Goal: Task Accomplishment & Management: Complete application form

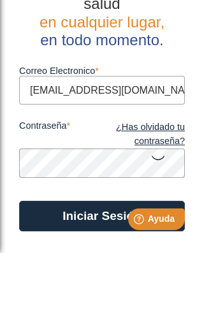
type input "[EMAIL_ADDRESS][DOMAIN_NAME]"
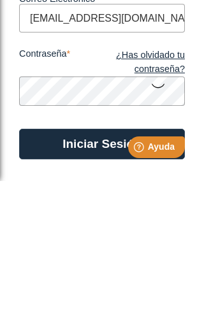
click at [159, 226] on icon at bounding box center [158, 238] width 15 height 25
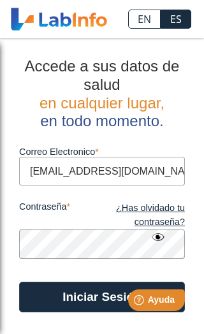
click at [70, 302] on button "Iniciar Sesión" at bounding box center [102, 297] width 166 height 31
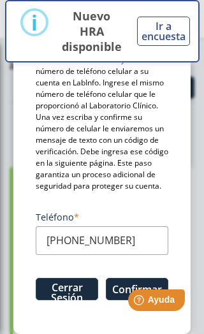
scroll to position [222, 0]
click at [119, 293] on html "Help [PERSON_NAME]" at bounding box center [141, 298] width 100 height 27
click at [117, 283] on button "Confirmar" at bounding box center [137, 289] width 63 height 22
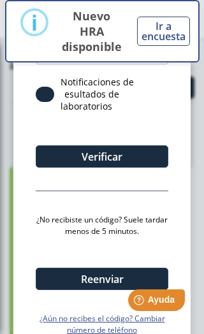
click at [48, 176] on div "Código de verificación Notificaciones de resultados de laboratorios Verificar ¿…" at bounding box center [102, 172] width 133 height 327
click at [70, 181] on div "Código de verificación Notificaciones de resultados de laboratorios Verificar ¿…" at bounding box center [102, 172] width 133 height 327
click at [96, 179] on div "Código de verificación Notificaciones de resultados de laboratorios Verificar ¿…" at bounding box center [102, 172] width 133 height 327
click at [81, 179] on div "Código de verificación Notificaciones de resultados de laboratorios Verificar ¿…" at bounding box center [102, 172] width 133 height 327
click at [114, 187] on div "Código de verificación Notificaciones de resultados de laboratorios Verificar ¿…" at bounding box center [102, 172] width 133 height 327
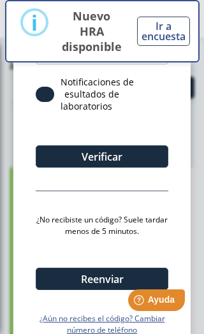
click at [63, 191] on hr at bounding box center [102, 191] width 133 height 1
click at [43, 184] on div "Código de verificación Notificaciones de resultados de laboratorios Verificar ¿…" at bounding box center [102, 172] width 133 height 327
click at [47, 188] on div "Código de verificación Notificaciones de resultados de laboratorios Verificar ¿…" at bounding box center [102, 172] width 133 height 327
click at [38, 178] on div "Código de verificación Notificaciones de resultados de laboratorios Verificar ¿…" at bounding box center [102, 172] width 133 height 327
click at [38, 185] on div "Código de verificación Notificaciones de resultados de laboratorios Verificar ¿…" at bounding box center [102, 172] width 133 height 327
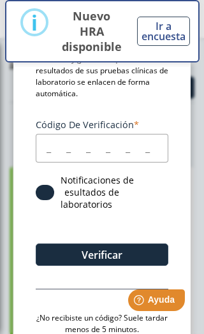
scroll to position [123, 0]
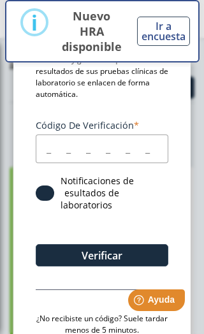
click at [63, 140] on input "Código de verificación" at bounding box center [102, 149] width 133 height 29
click at [90, 253] on button "Verificar" at bounding box center [102, 255] width 133 height 22
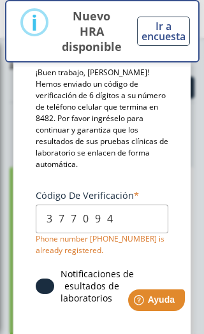
scroll to position [72, 0]
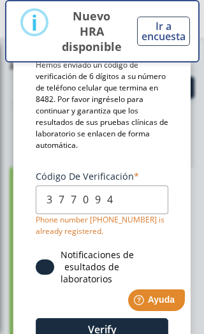
click at [93, 196] on input "377094" at bounding box center [102, 200] width 133 height 29
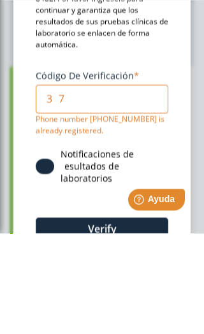
type input "3"
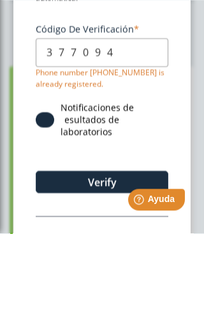
scroll to position [127, 0]
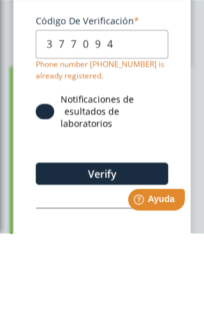
click at [84, 264] on button "Verify" at bounding box center [102, 275] width 133 height 22
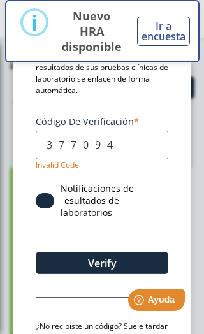
click at [45, 214] on div "Notificaciones de resultados de laboratorios" at bounding box center [102, 203] width 133 height 40
click at [39, 200] on span at bounding box center [45, 200] width 19 height 15
click at [0, 0] on input "checkbox" at bounding box center [0, 0] width 0 height 0
click at [40, 198] on span at bounding box center [45, 200] width 19 height 15
click at [0, 0] on input "checkbox" at bounding box center [0, 0] width 0 height 0
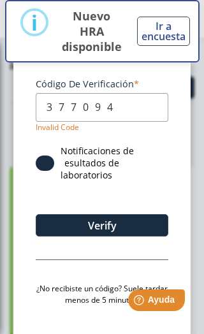
scroll to position [166, 0]
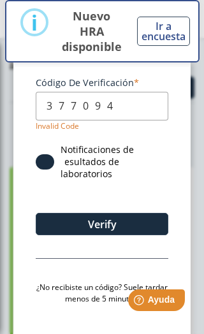
click at [83, 225] on button "Verify" at bounding box center [102, 224] width 133 height 22
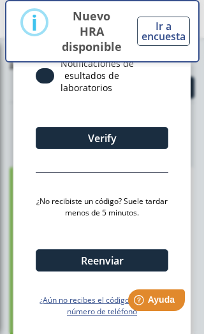
scroll to position [251, 0]
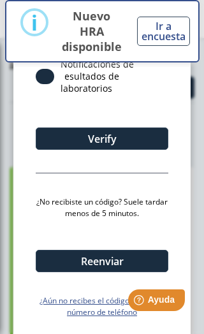
click at [96, 260] on button "Reenviar" at bounding box center [102, 261] width 133 height 22
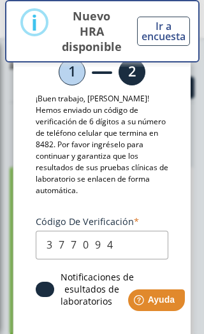
scroll to position [22, 0]
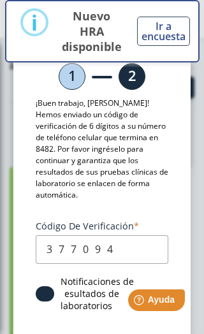
click at [121, 240] on input "377094" at bounding box center [102, 249] width 133 height 29
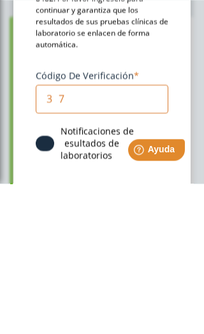
type input "3"
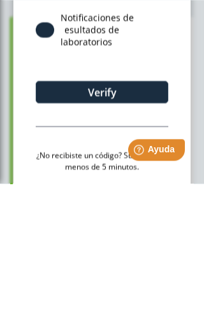
scroll to position [137, 0]
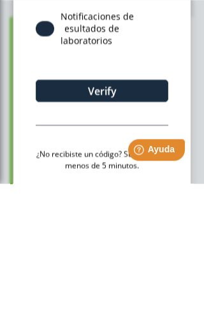
type input "159536"
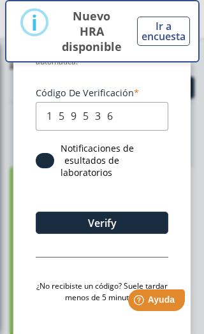
scroll to position [153, 0]
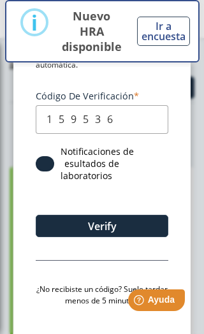
click at [68, 218] on button "Verify" at bounding box center [102, 226] width 133 height 22
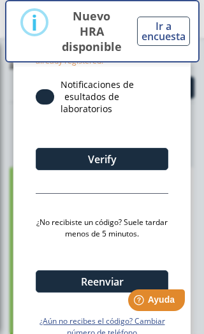
scroll to position [242, 0]
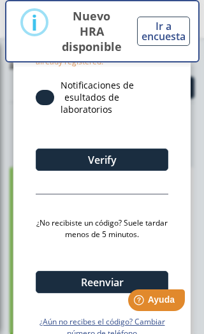
click at [154, 38] on button "Ir a encuesta" at bounding box center [163, 31] width 53 height 29
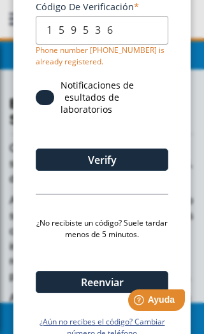
type input "[PERSON_NAME]"
type input "[DATE]"
select select
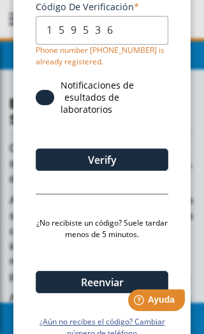
select select
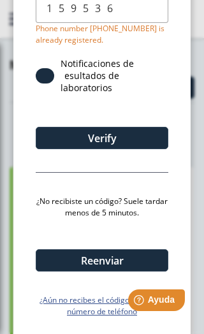
scroll to position [263, 0]
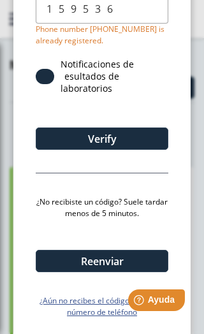
click at [145, 310] on div "Help [PERSON_NAME]" at bounding box center [156, 301] width 57 height 22
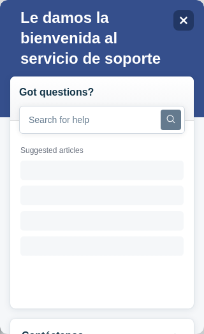
scroll to position [0, 0]
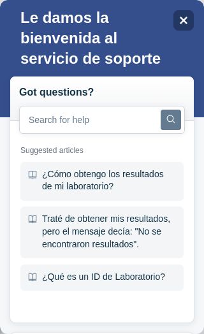
click at [184, 26] on div "Close" at bounding box center [184, 20] width 20 height 20
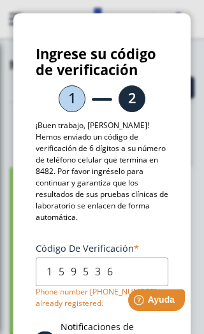
scroll to position [-1, 0]
click at [164, 300] on span "Ayuda" at bounding box center [161, 300] width 27 height 10
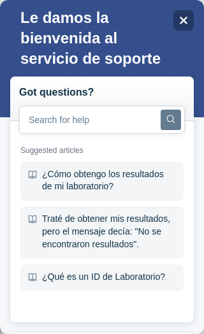
click at [175, 28] on div "Close" at bounding box center [184, 20] width 20 height 20
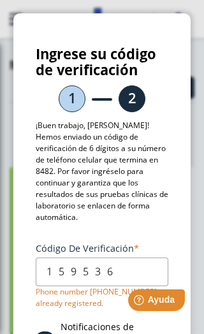
click at [136, 270] on input "159536" at bounding box center [102, 272] width 133 height 29
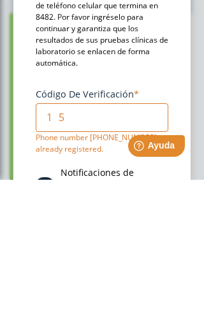
type input "1"
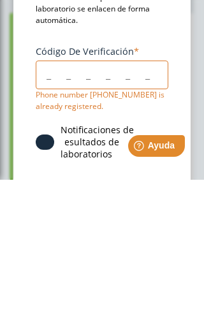
scroll to position [44, 0]
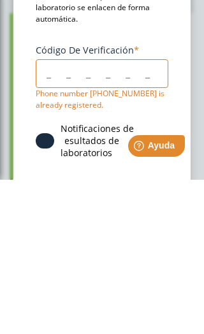
click at [128, 214] on input "Código de verificación" at bounding box center [102, 228] width 133 height 29
click at [165, 198] on div "Código de verificación Phone number [PHONE_NUMBER] is already registered." at bounding box center [102, 231] width 133 height 67
